Goal: Transaction & Acquisition: Purchase product/service

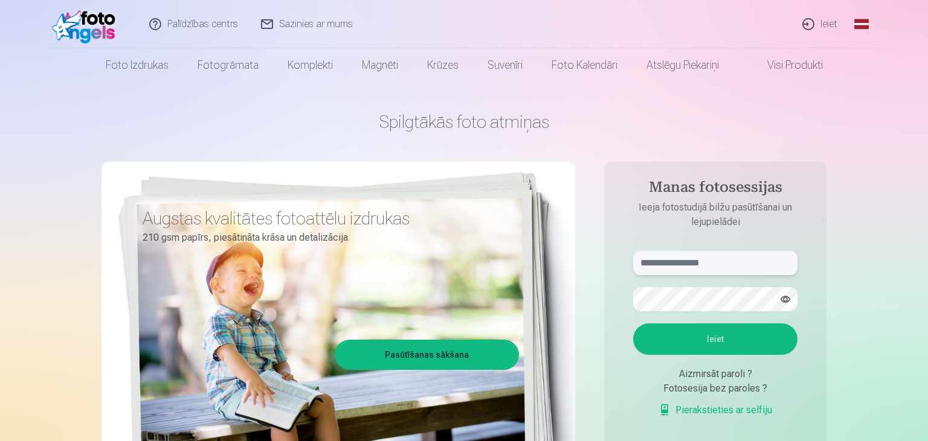
click at [670, 261] on input "text" at bounding box center [715, 263] width 164 height 24
type input "**********"
click at [633, 324] on button "Ieiet" at bounding box center [715, 339] width 164 height 31
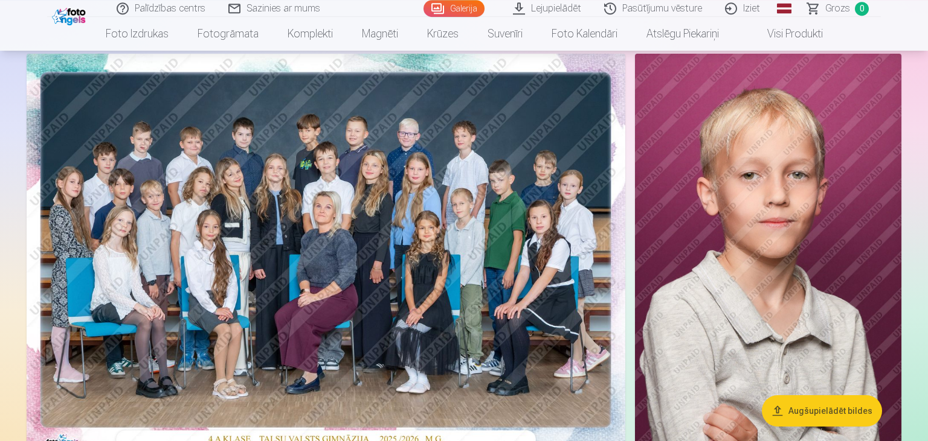
scroll to position [77, 0]
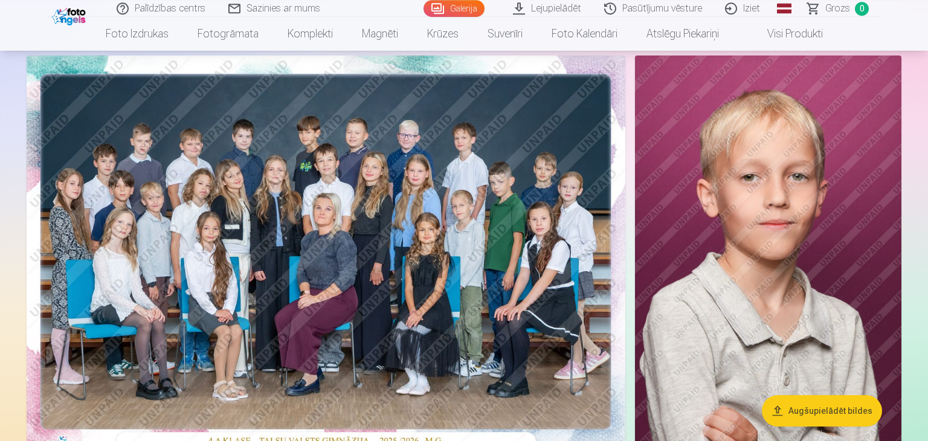
click at [265, 248] on img at bounding box center [326, 255] width 599 height 399
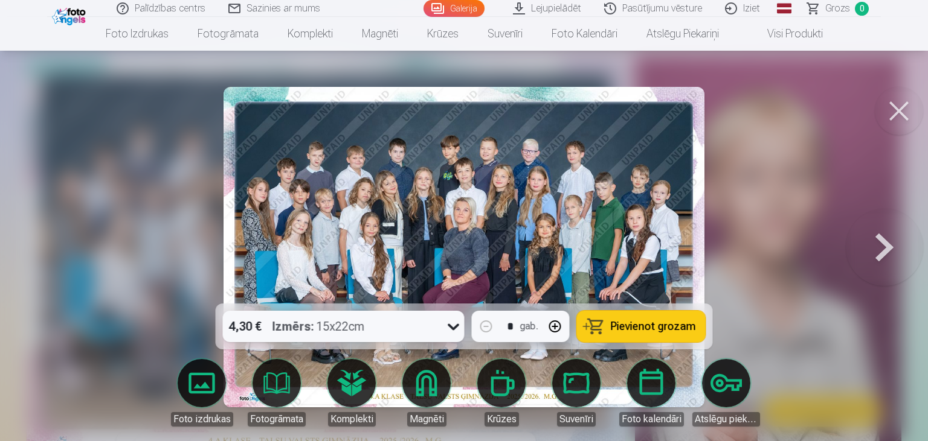
click at [554, 328] on button "button" at bounding box center [555, 326] width 29 height 29
click at [666, 327] on span "Pievienot grozam" at bounding box center [653, 326] width 85 height 11
type input "*"
click at [900, 111] on button at bounding box center [899, 111] width 48 height 48
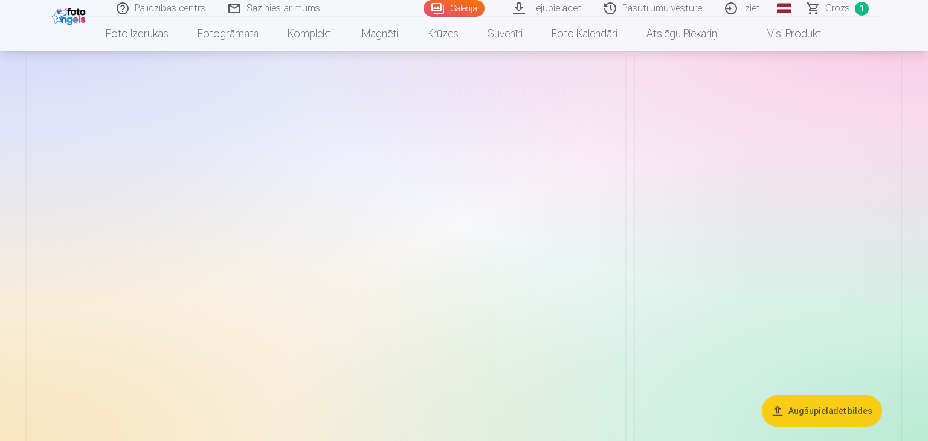
scroll to position [3658, 0]
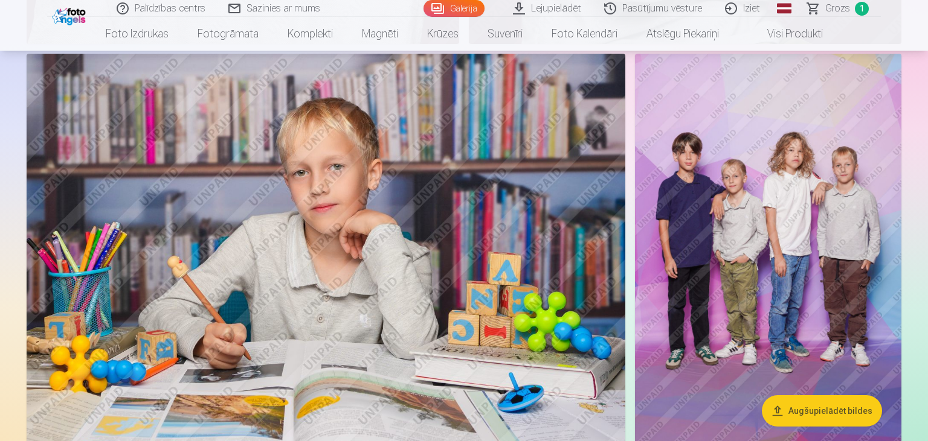
click at [734, 187] on img at bounding box center [768, 253] width 266 height 399
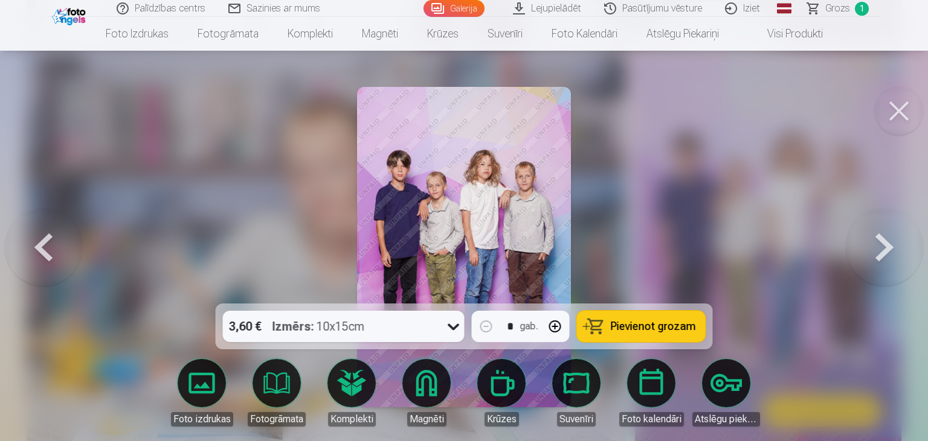
click at [628, 329] on span "Pievienot grozam" at bounding box center [653, 326] width 85 height 11
click at [893, 117] on button at bounding box center [899, 111] width 48 height 48
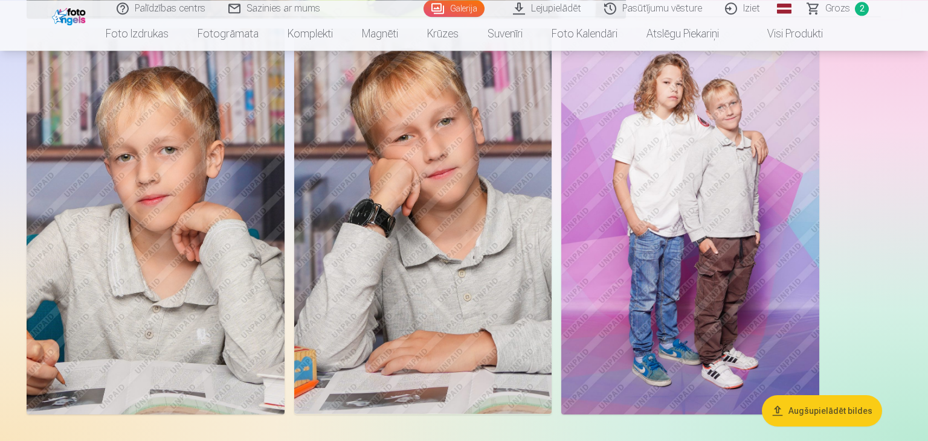
scroll to position [10355, 0]
click at [729, 181] on img at bounding box center [690, 221] width 258 height 387
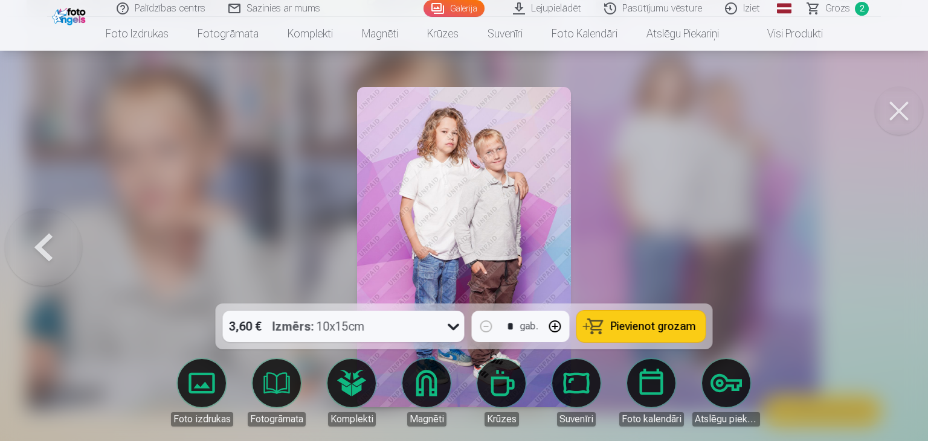
click at [636, 326] on span "Pievienot grozam" at bounding box center [653, 326] width 85 height 11
click at [841, 10] on span "Grozs" at bounding box center [837, 8] width 25 height 14
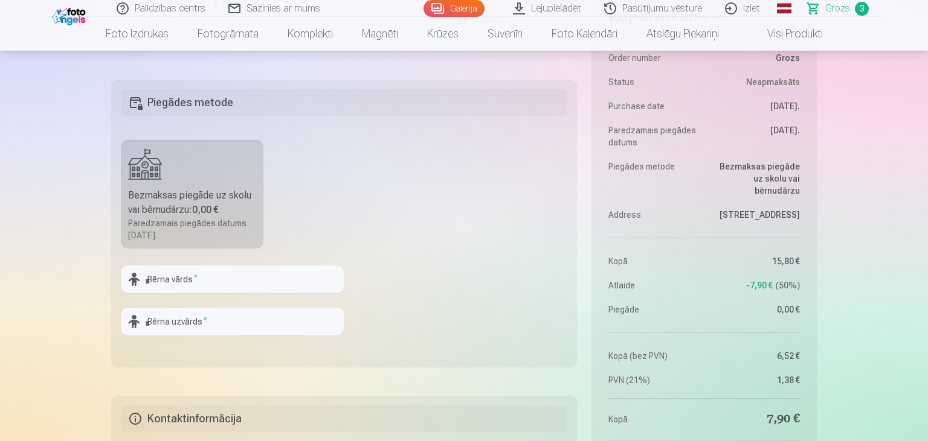
scroll to position [609, 0]
click at [192, 277] on input "text" at bounding box center [232, 279] width 223 height 28
type input "*****"
click at [165, 314] on input "text" at bounding box center [232, 321] width 223 height 28
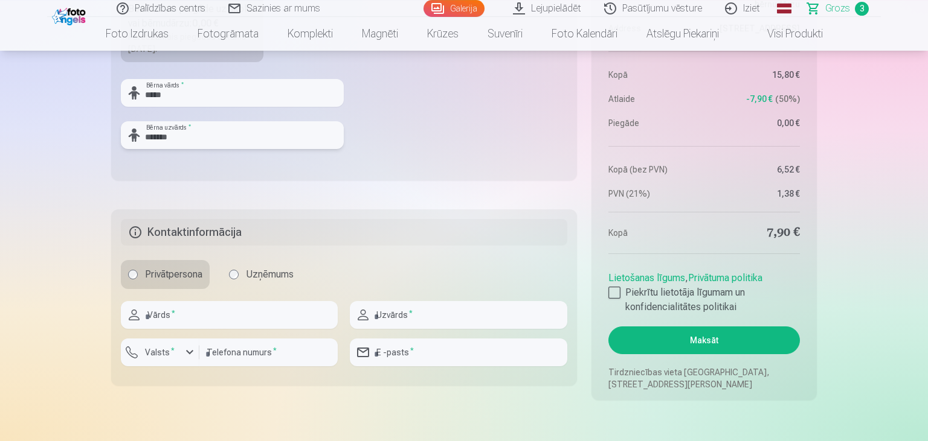
scroll to position [795, 0]
type input "*******"
click at [260, 310] on input "text" at bounding box center [229, 315] width 217 height 28
type input "*"
type input "*****"
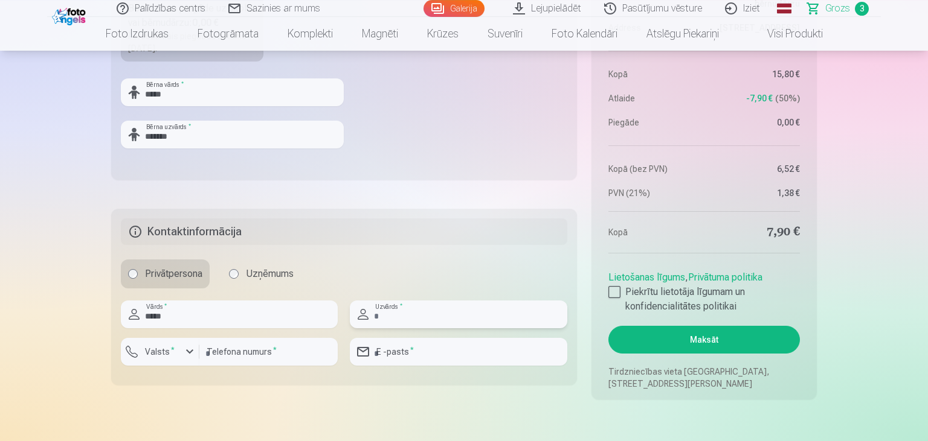
click at [445, 316] on input "text" at bounding box center [458, 315] width 217 height 28
type input "*******"
click at [237, 351] on input "number" at bounding box center [268, 352] width 138 height 28
type input "********"
click at [190, 355] on div "button" at bounding box center [189, 352] width 14 height 14
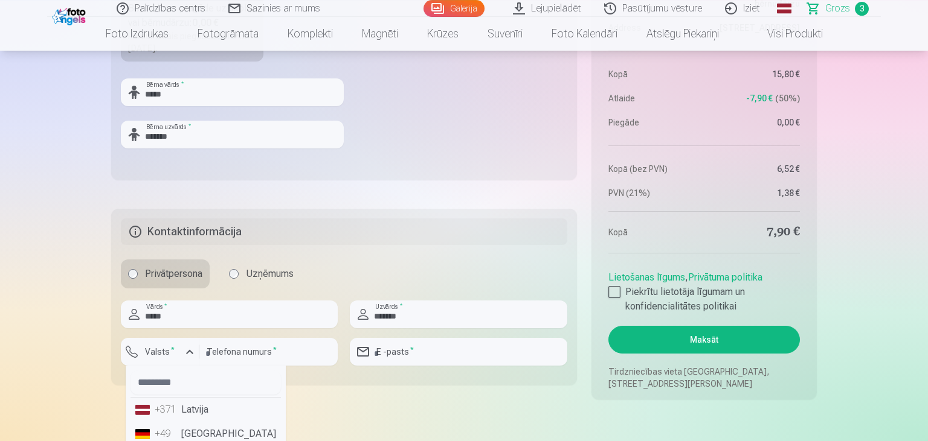
click at [189, 411] on li "+371 Latvija" at bounding box center [205, 410] width 150 height 24
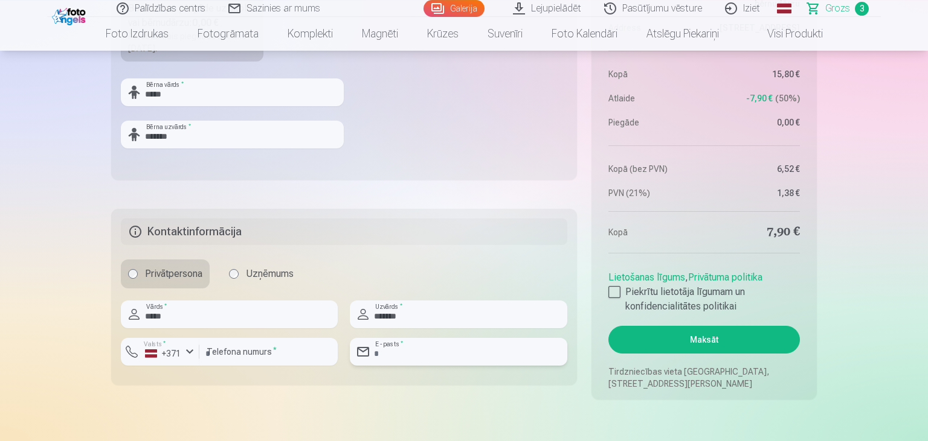
click at [408, 347] on input "email" at bounding box center [458, 352] width 217 height 28
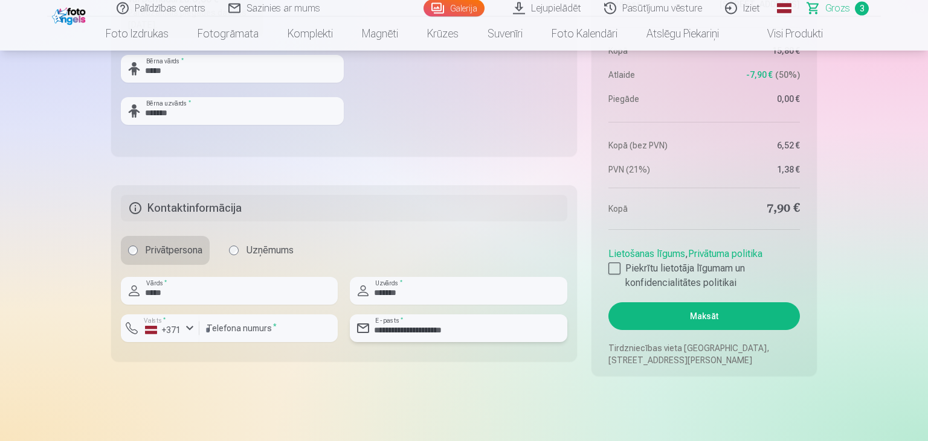
scroll to position [815, 0]
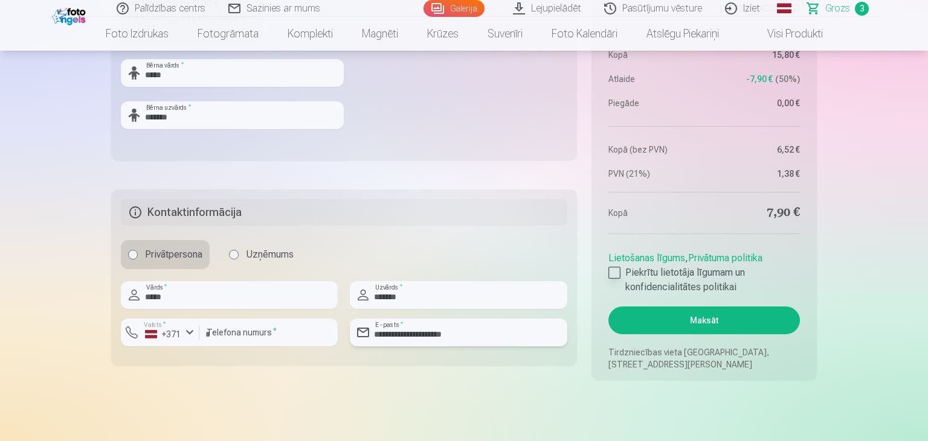
type input "**********"
click at [612, 276] on div at bounding box center [614, 273] width 12 height 12
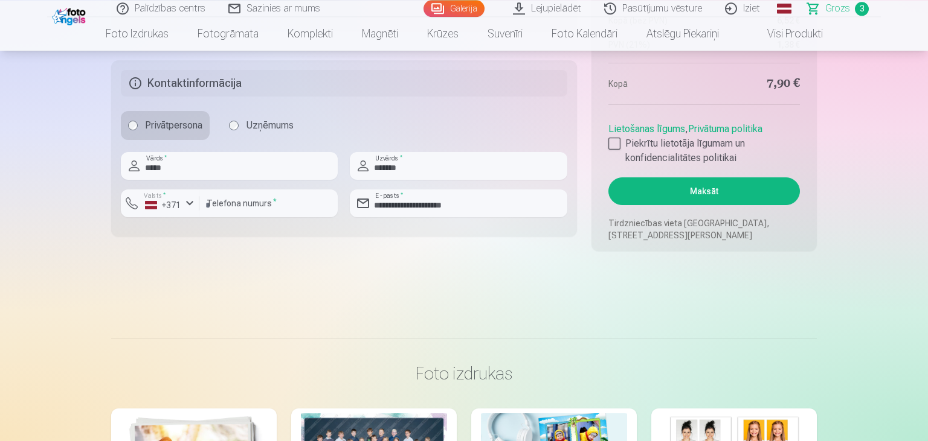
scroll to position [949, 0]
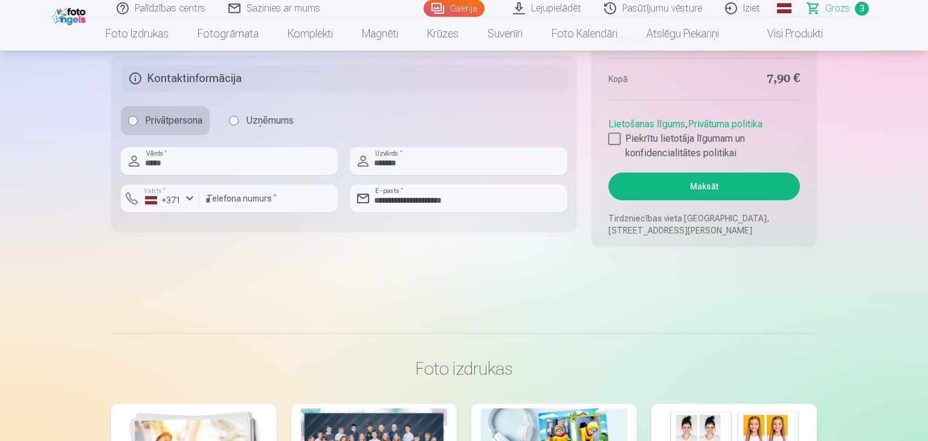
click at [714, 185] on button "Maksāt" at bounding box center [703, 187] width 191 height 28
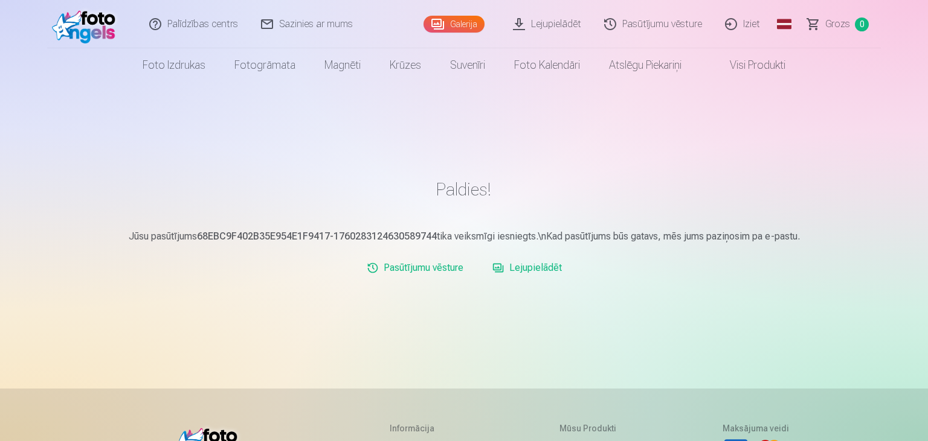
click at [746, 24] on link "Iziet" at bounding box center [743, 24] width 58 height 48
